Goal: Task Accomplishment & Management: Use online tool/utility

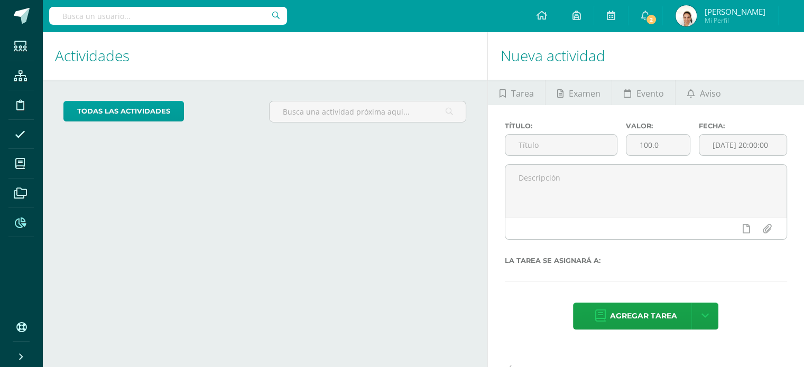
click at [24, 215] on span at bounding box center [20, 222] width 24 height 24
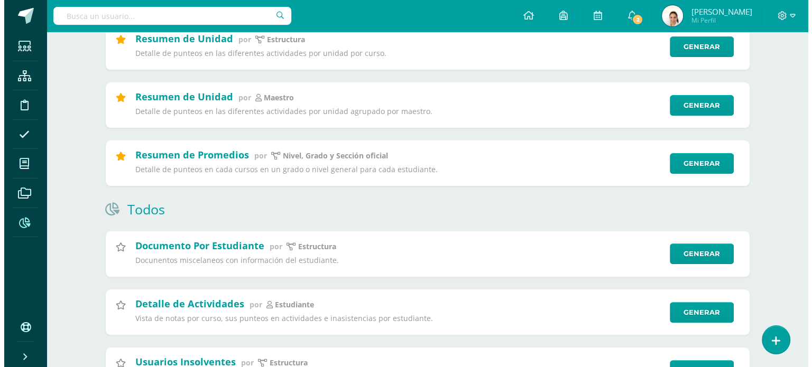
scroll to position [252, 0]
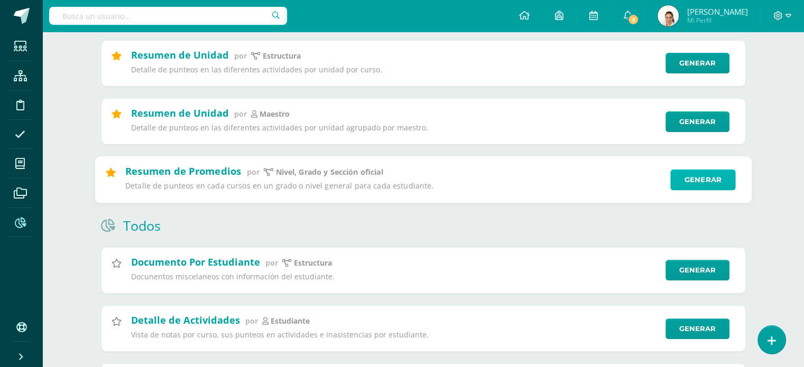
click at [699, 178] on link "Generar" at bounding box center [702, 179] width 65 height 21
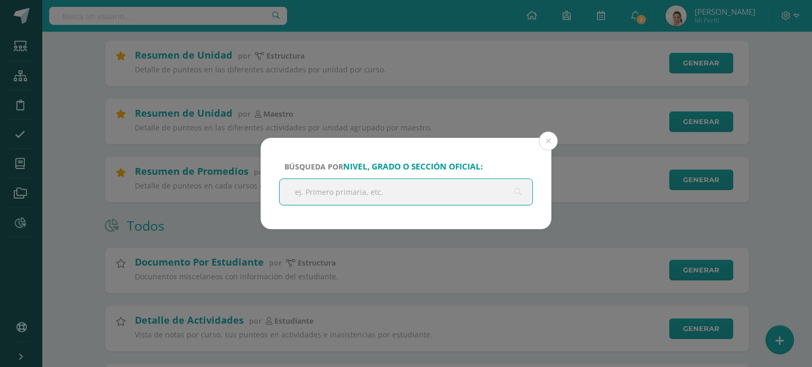
click at [364, 189] on input "text" at bounding box center [406, 192] width 253 height 26
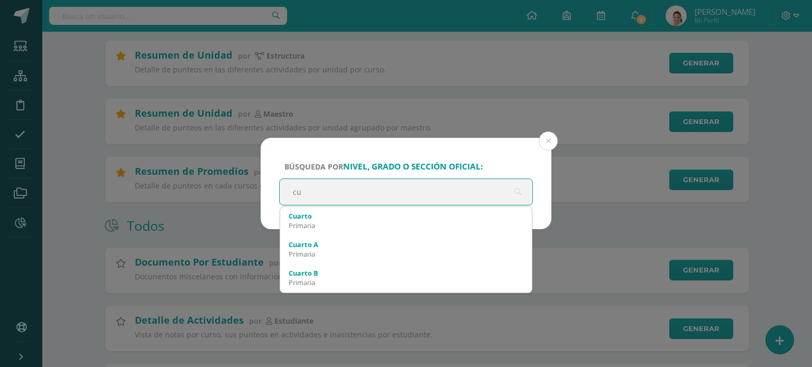
type input "c"
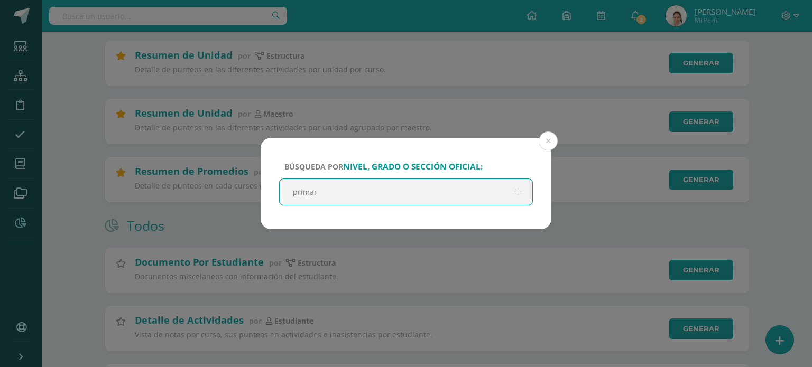
type input "primari"
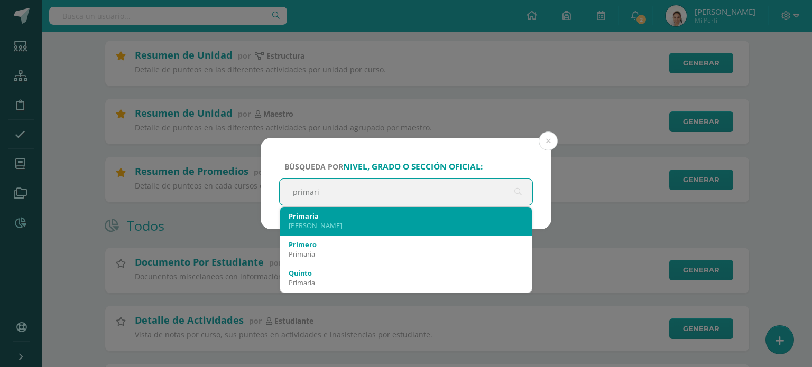
click at [356, 222] on div "[PERSON_NAME]" at bounding box center [406, 226] width 235 height 10
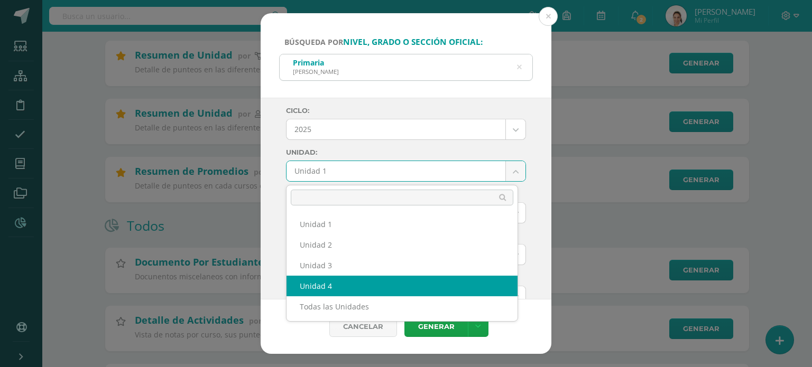
select select "Unidad 4"
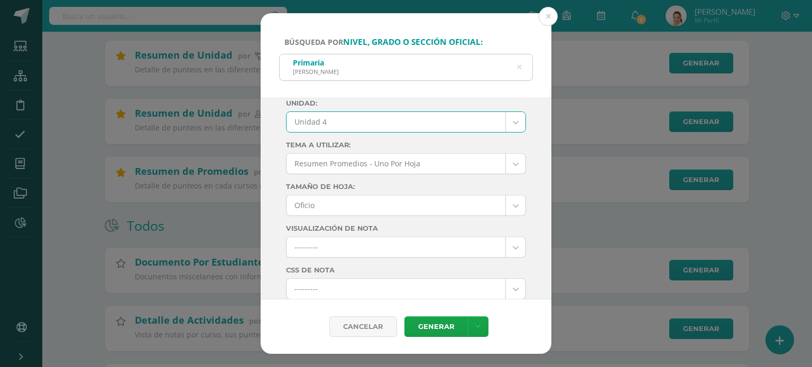
scroll to position [50, 0]
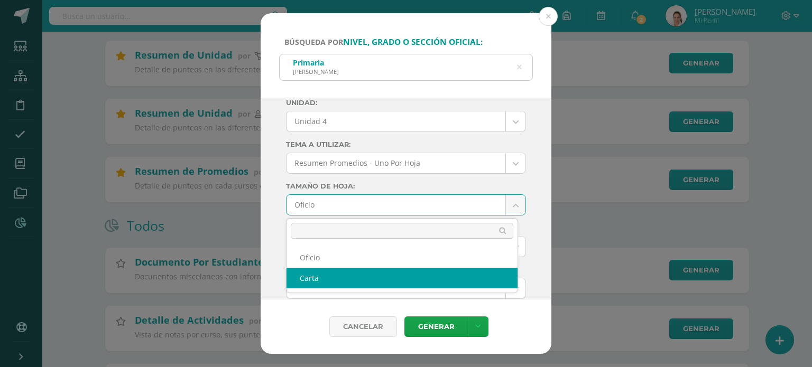
select select "letter"
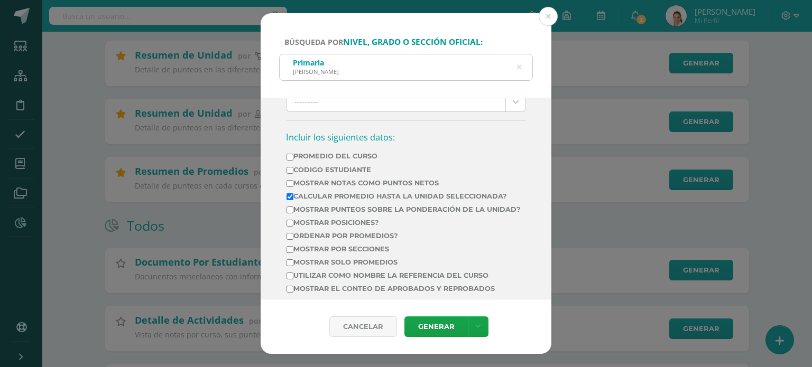
scroll to position [322, 0]
click at [292, 179] on input "Mostrar Notas Como Puntos Netos" at bounding box center [290, 182] width 7 height 7
checkbox input "true"
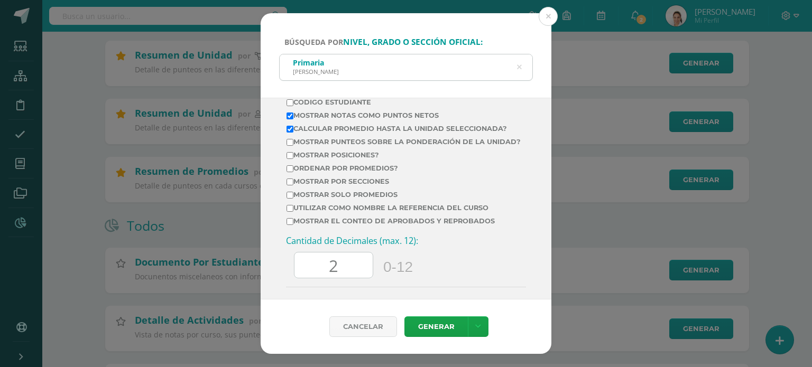
scroll to position [375, 0]
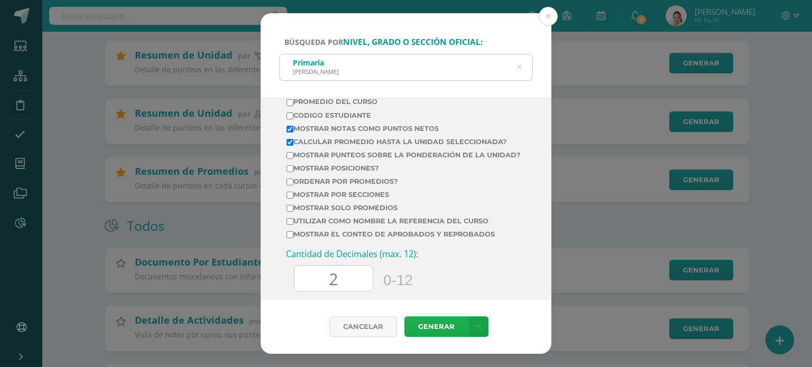
click at [427, 321] on link "Generar" at bounding box center [435, 327] width 63 height 21
click at [291, 139] on input "Calcular promedio hasta la unidad seleccionada?" at bounding box center [290, 142] width 7 height 7
checkbox input "false"
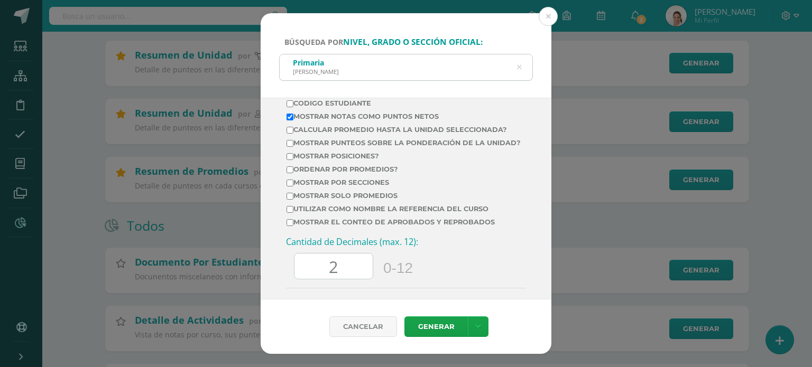
scroll to position [388, 0]
click at [291, 225] on input "Mostrar el conteo de Aprobados y Reprobados" at bounding box center [290, 221] width 7 height 7
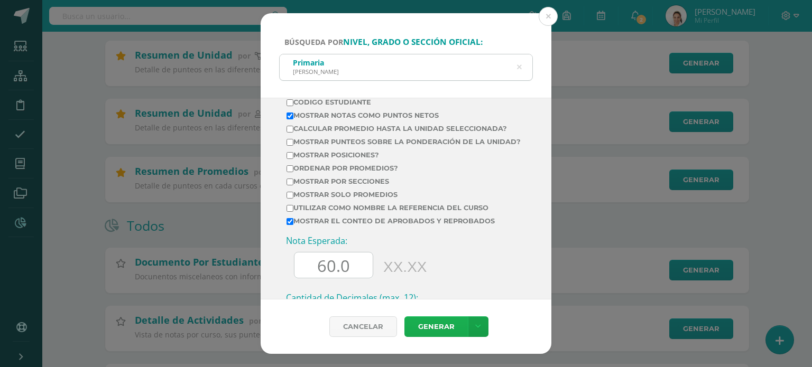
click at [429, 321] on link "Generar" at bounding box center [435, 327] width 63 height 21
click at [289, 225] on input "Mostrar el conteo de Aprobados y Reprobados" at bounding box center [290, 221] width 7 height 7
checkbox input "false"
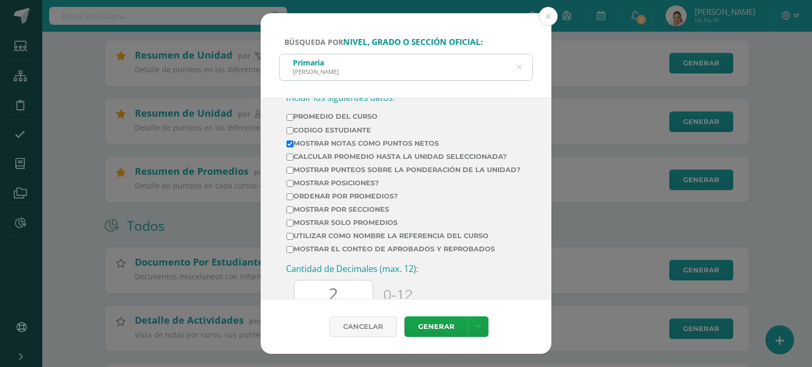
scroll to position [357, 0]
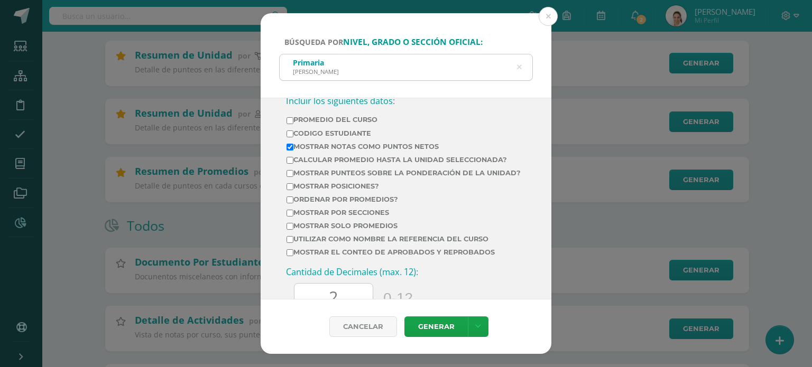
click at [292, 217] on input "Mostrar por secciones" at bounding box center [290, 213] width 7 height 7
checkbox input "true"
click at [437, 326] on link "Generar" at bounding box center [435, 327] width 63 height 21
click at [289, 160] on input "Calcular promedio hasta la unidad seleccionada?" at bounding box center [290, 160] width 7 height 7
checkbox input "true"
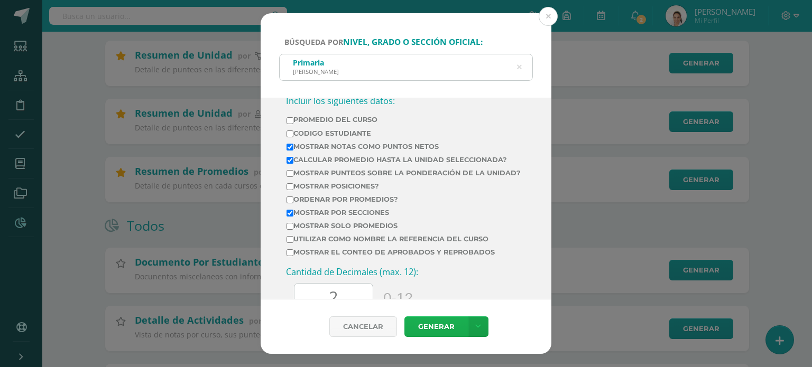
click at [423, 329] on link "Generar" at bounding box center [435, 327] width 63 height 21
click at [288, 256] on input "Mostrar el conteo de Aprobados y Reprobados" at bounding box center [290, 253] width 7 height 7
checkbox input "true"
click at [421, 328] on link "Generar" at bounding box center [435, 327] width 63 height 21
click at [549, 14] on button at bounding box center [548, 16] width 19 height 19
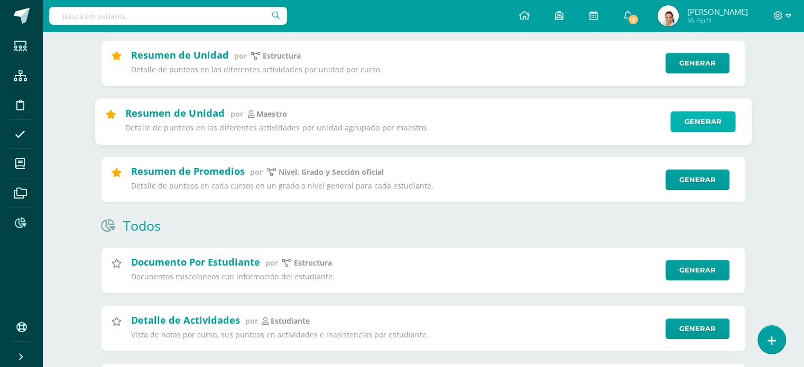
click at [698, 128] on link "Generar" at bounding box center [702, 121] width 65 height 21
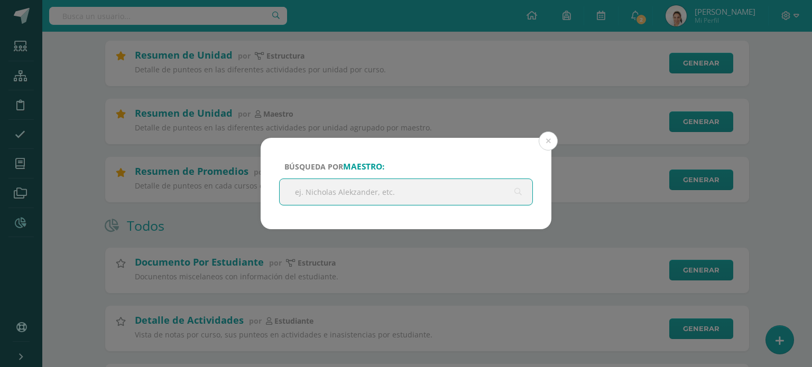
click at [414, 190] on input "text" at bounding box center [406, 192] width 253 height 26
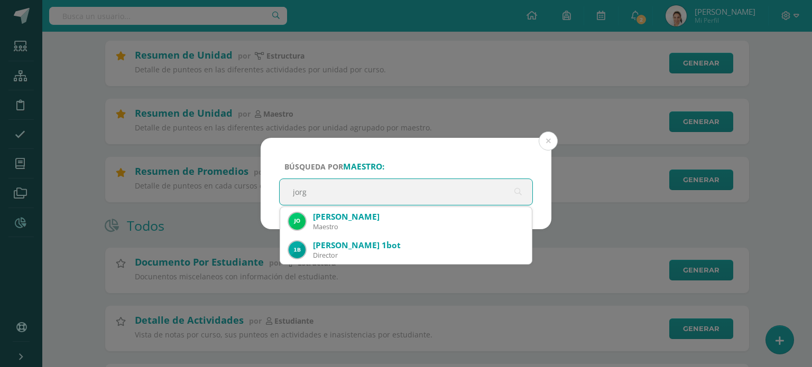
type input "[PERSON_NAME]"
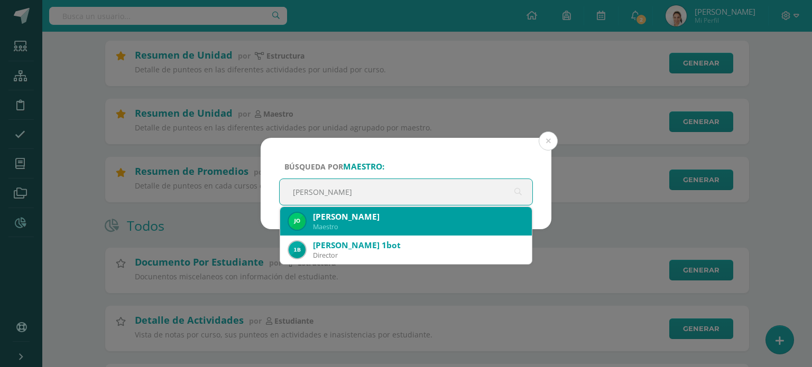
click at [402, 217] on div "[PERSON_NAME]" at bounding box center [418, 216] width 210 height 11
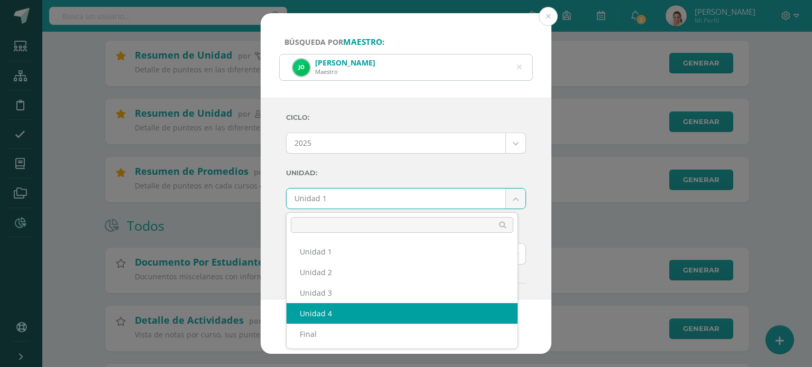
select select "Unidad 4"
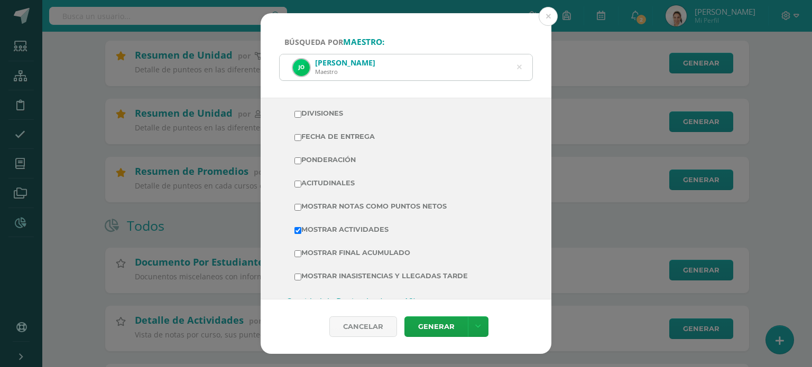
scroll to position [234, 0]
click at [298, 207] on input "Mostrar Notas Como Puntos Netos" at bounding box center [297, 205] width 7 height 7
checkbox input "true"
click at [299, 252] on input "Mostrar Final Acumulado" at bounding box center [297, 252] width 7 height 7
checkbox input "true"
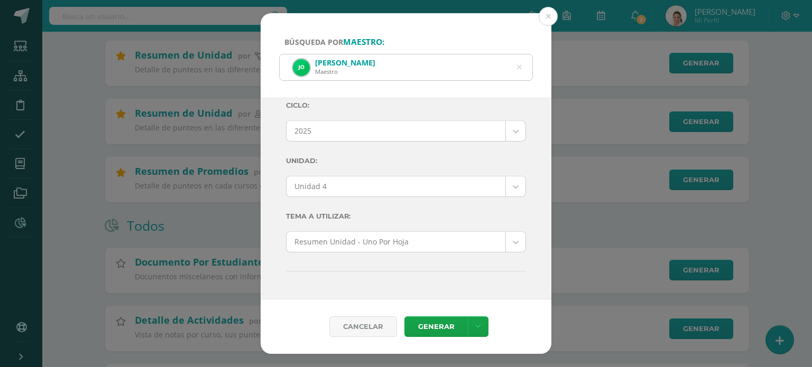
scroll to position [0, 0]
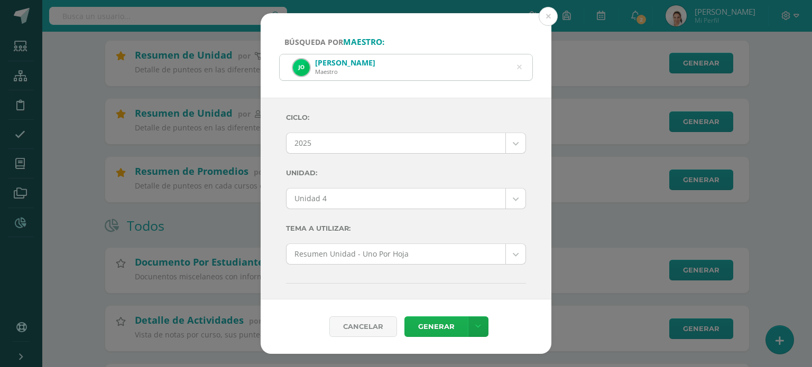
click at [432, 331] on link "Generar" at bounding box center [435, 327] width 63 height 21
click at [519, 67] on icon at bounding box center [519, 67] width 5 height 27
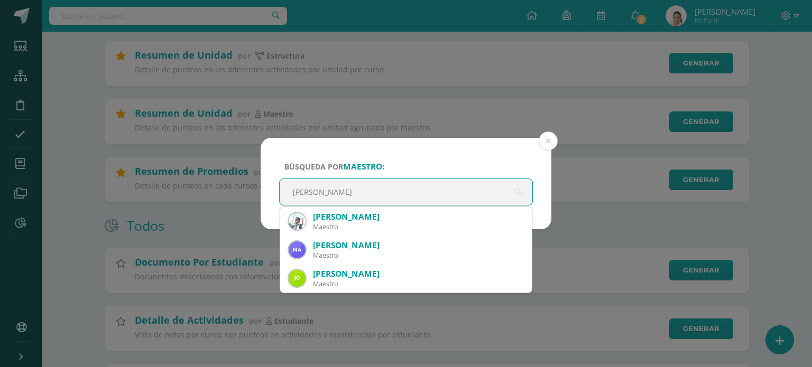
type input "[PERSON_NAME]"
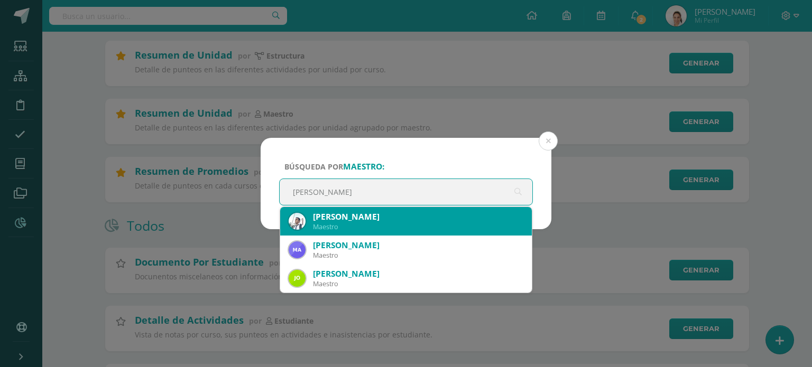
click at [375, 216] on div "[PERSON_NAME]" at bounding box center [418, 216] width 210 height 11
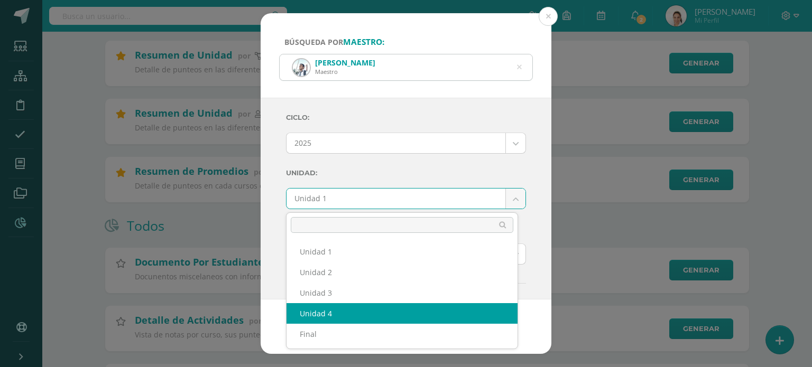
select select "Unidad 4"
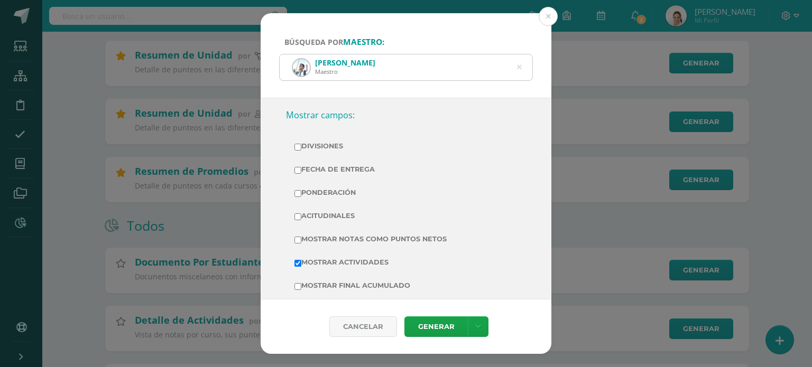
scroll to position [207, 0]
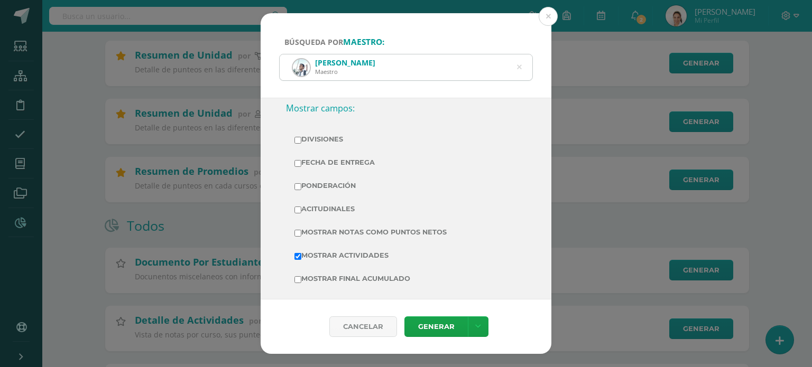
click at [300, 232] on input "Mostrar Notas Como Puntos Netos" at bounding box center [297, 233] width 7 height 7
checkbox input "true"
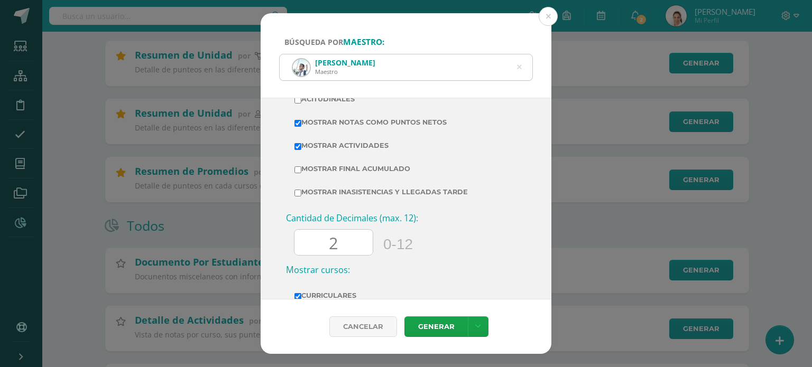
scroll to position [329, 0]
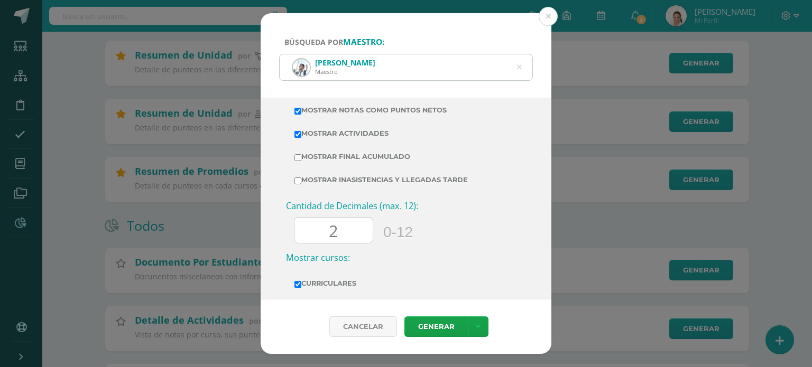
click at [298, 155] on input "Mostrar Final Acumulado" at bounding box center [297, 157] width 7 height 7
checkbox input "true"
click at [431, 324] on link "Generar" at bounding box center [435, 327] width 63 height 21
click at [549, 21] on button at bounding box center [548, 16] width 19 height 19
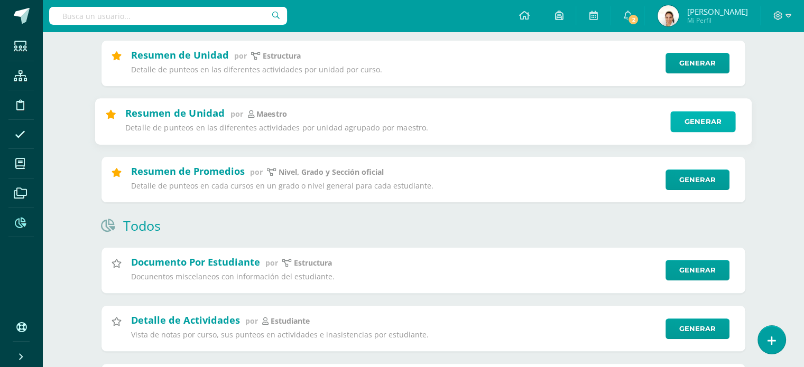
click at [677, 121] on link "Generar" at bounding box center [702, 121] width 65 height 21
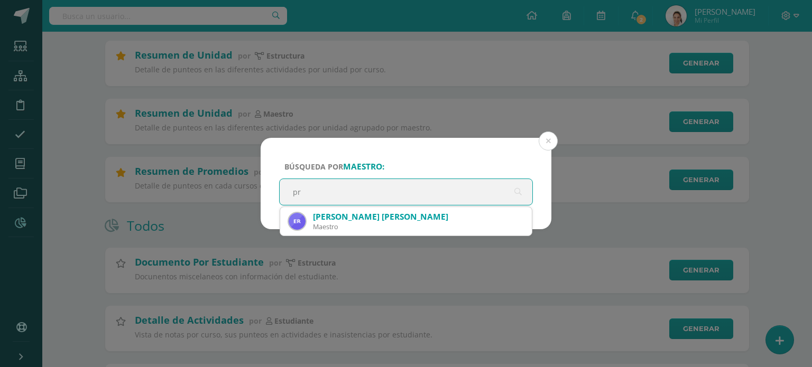
type input "p"
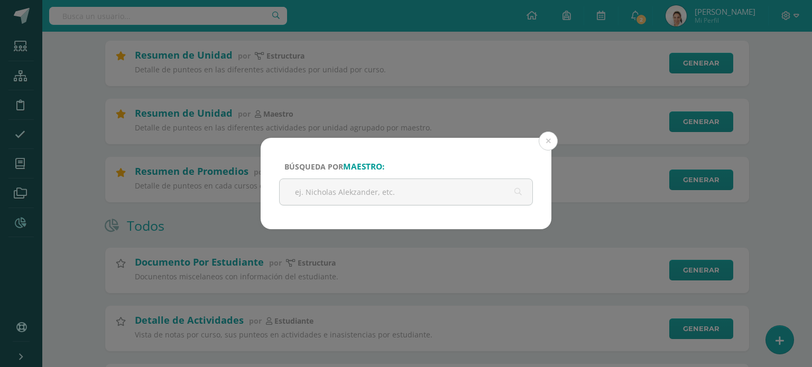
click at [688, 56] on div "Búsqueda por maestro: pri Cancelar Generar Descargar como HTML Descargar como P…" at bounding box center [406, 183] width 812 height 367
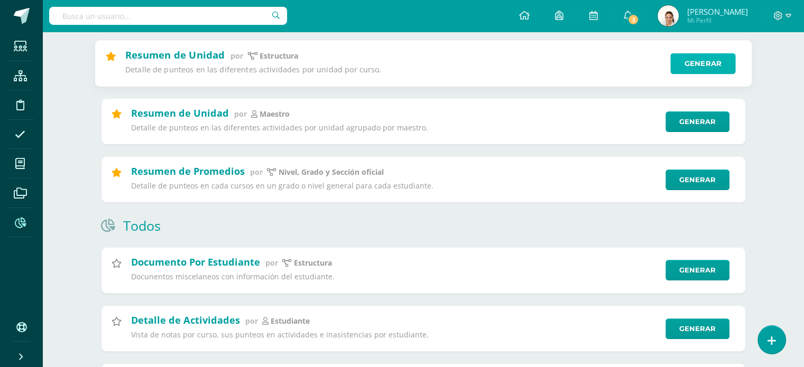
click at [687, 68] on link "Generar" at bounding box center [702, 63] width 65 height 21
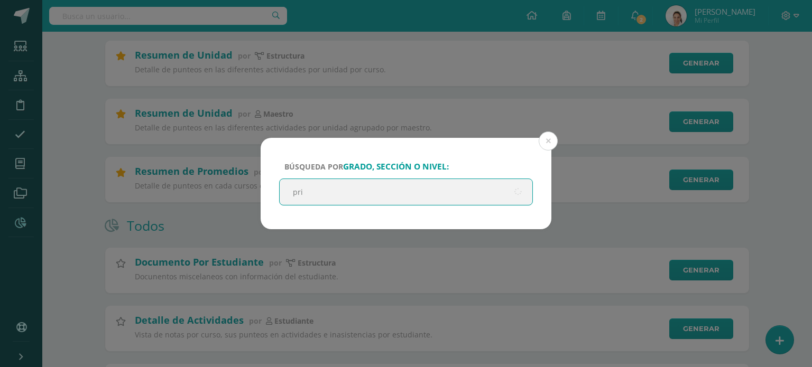
type input "prim"
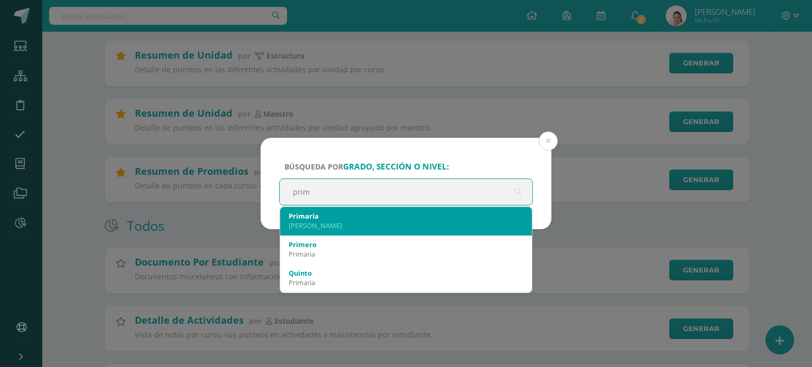
click at [318, 229] on div "[PERSON_NAME]" at bounding box center [406, 226] width 235 height 10
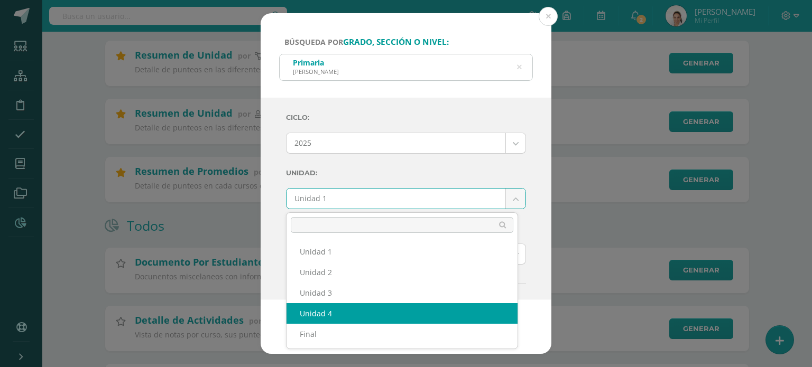
select select "Unidad 4"
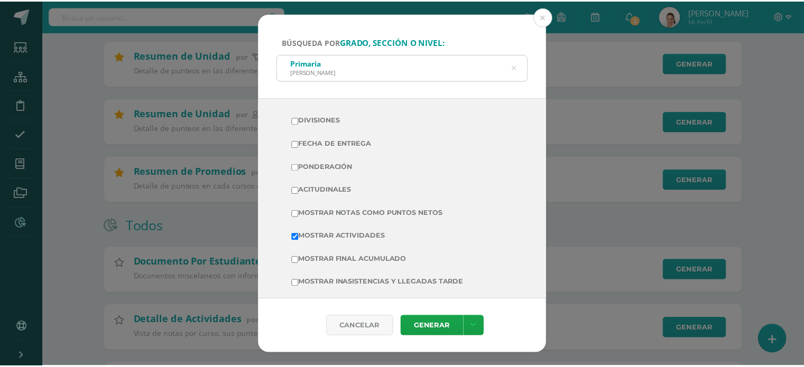
scroll to position [243, 0]
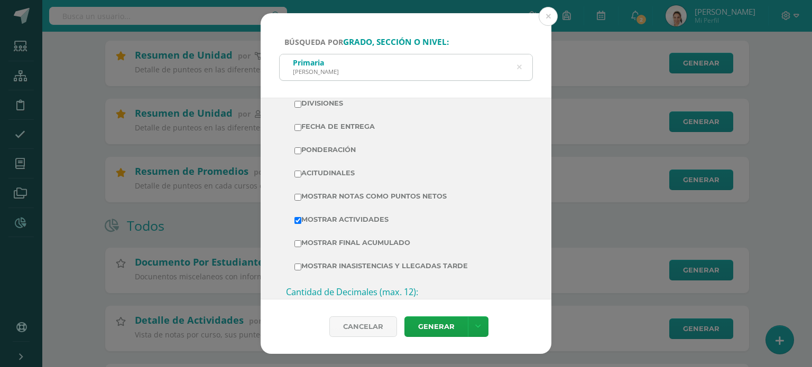
click at [298, 244] on input "Mostrar Final Acumulado" at bounding box center [297, 244] width 7 height 7
checkbox input "true"
click at [295, 194] on input "Mostrar Notas Como Puntos Netos" at bounding box center [297, 197] width 7 height 7
checkbox input "true"
click at [420, 322] on link "Generar" at bounding box center [435, 327] width 63 height 21
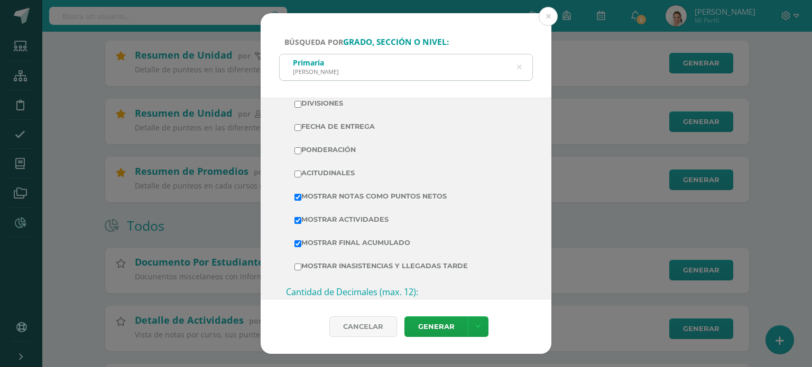
click at [641, 229] on div "Búsqueda por grado, sección o nivel: Primaria [PERSON_NAME] Siquinalá prim Cicl…" at bounding box center [406, 183] width 804 height 341
